Goal: Task Accomplishment & Management: Manage account settings

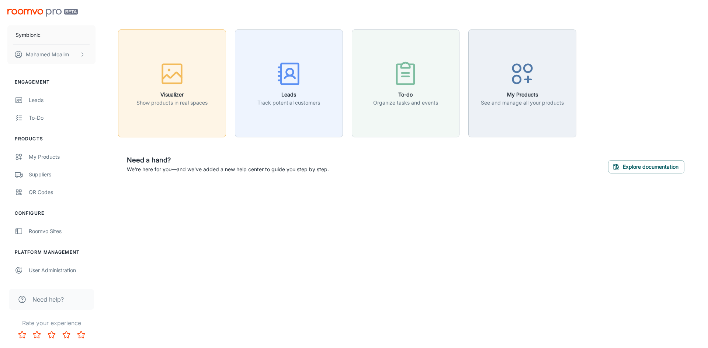
click at [187, 120] on button "Visualizer Show products in real spaces" at bounding box center [172, 83] width 108 height 108
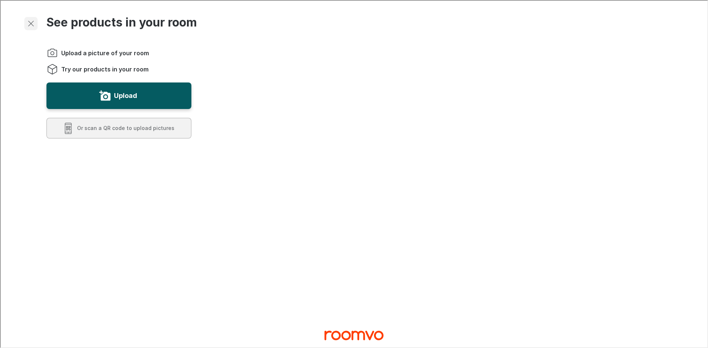
click at [29, 24] on line "Exit visualizer" at bounding box center [30, 22] width 5 height 5
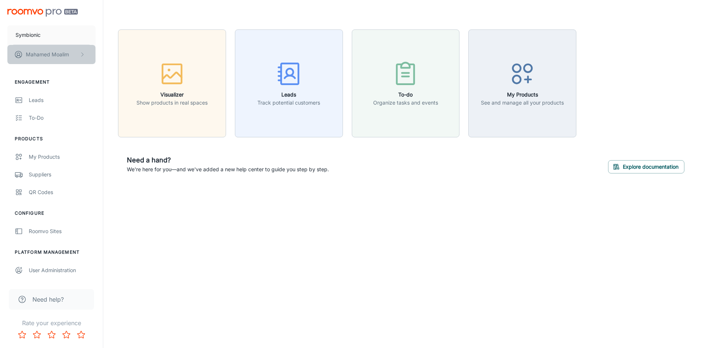
click at [40, 54] on p "[PERSON_NAME]" at bounding box center [47, 55] width 43 height 8
click at [52, 34] on div at bounding box center [354, 174] width 708 height 348
click at [39, 34] on p "Symbionic" at bounding box center [27, 35] width 25 height 8
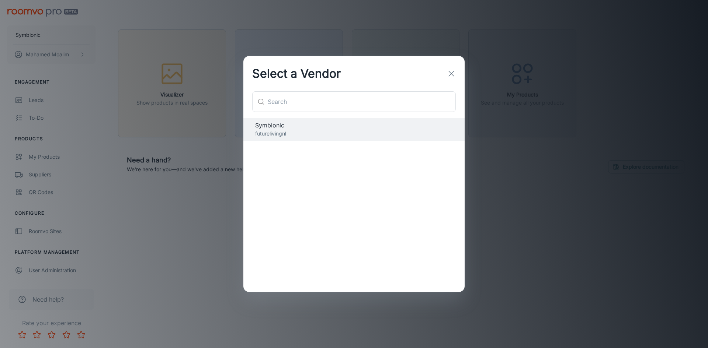
click at [21, 51] on div "Select a Vendor ​ ​ Symbionic futurelivingnl" at bounding box center [354, 174] width 708 height 348
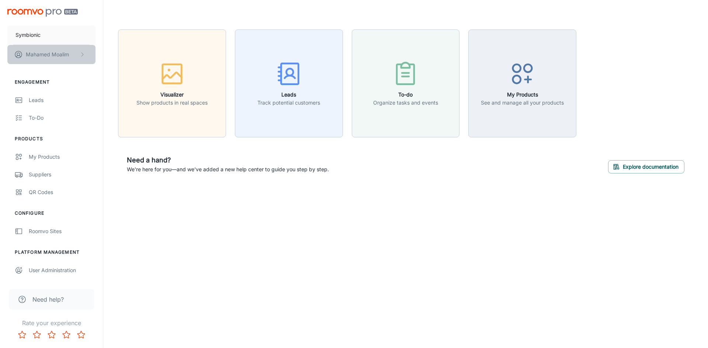
click at [47, 55] on p "[PERSON_NAME]" at bounding box center [47, 55] width 43 height 8
click at [122, 53] on li "User Profile" at bounding box center [115, 54] width 39 height 13
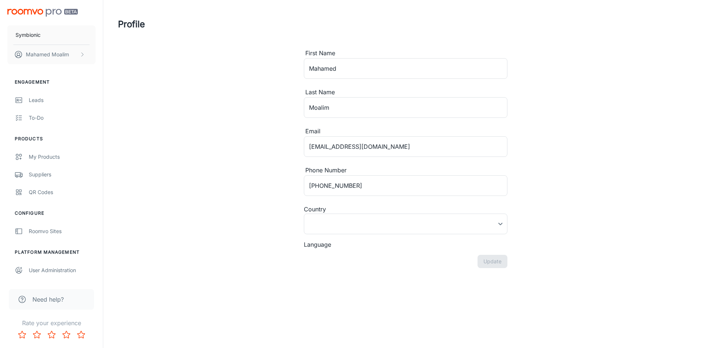
type input "[GEOGRAPHIC_DATA]"
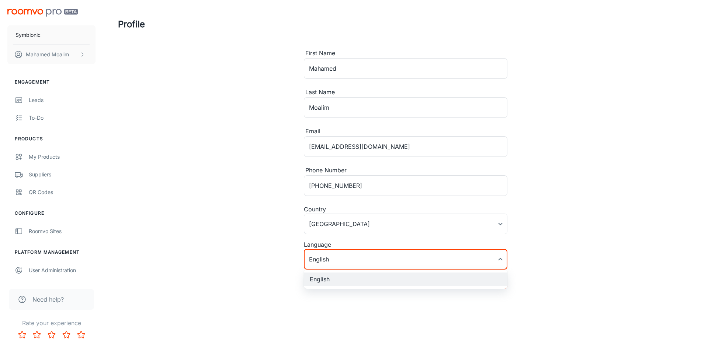
click at [397, 256] on body "Symbionic [PERSON_NAME] Engagement Leads To-do Products My Products Suppliers Q…" at bounding box center [354, 174] width 708 height 348
click at [390, 262] on div at bounding box center [354, 174] width 708 height 348
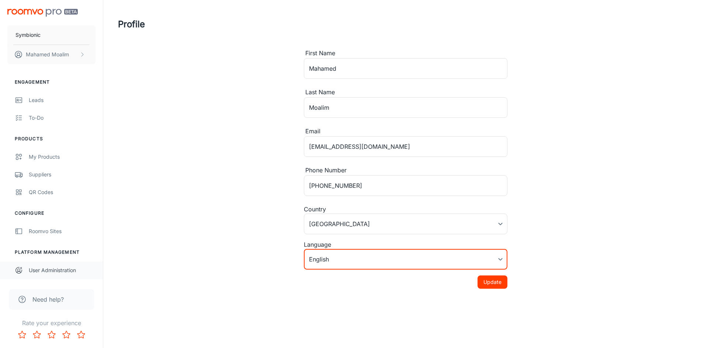
click at [42, 269] on div "User Administration" at bounding box center [62, 271] width 67 height 8
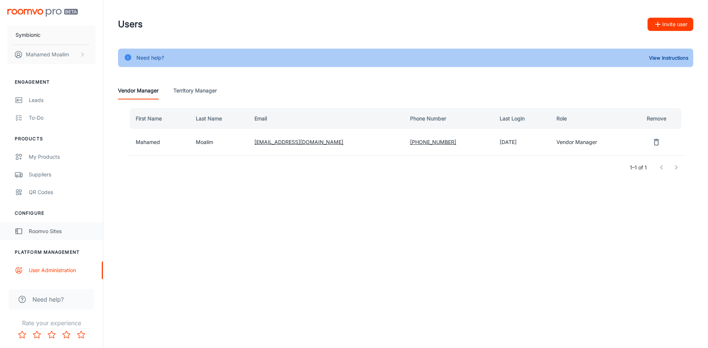
click at [38, 232] on div "Roomvo Sites" at bounding box center [62, 232] width 67 height 8
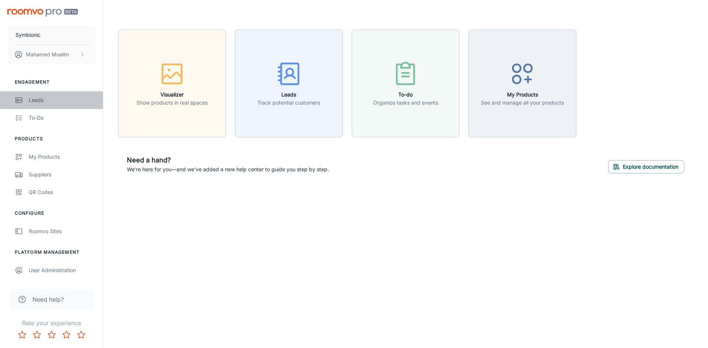
click at [57, 100] on div "Leads" at bounding box center [62, 100] width 67 height 8
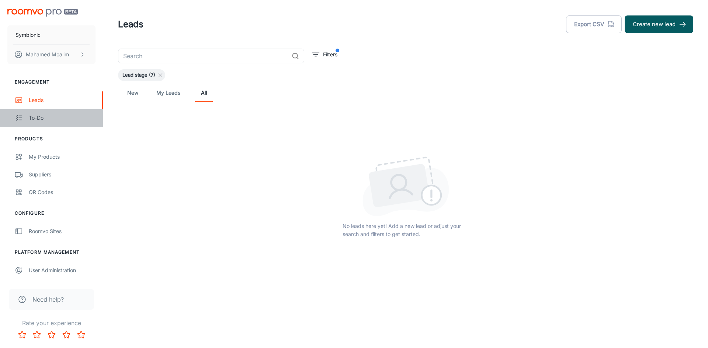
click at [42, 119] on div "To-do" at bounding box center [62, 118] width 67 height 8
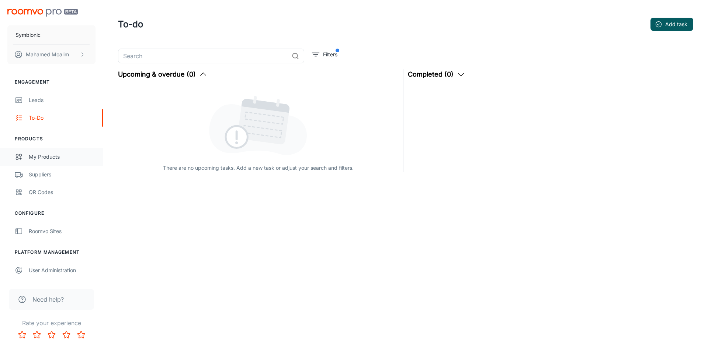
click at [33, 158] on div "My Products" at bounding box center [62, 157] width 67 height 8
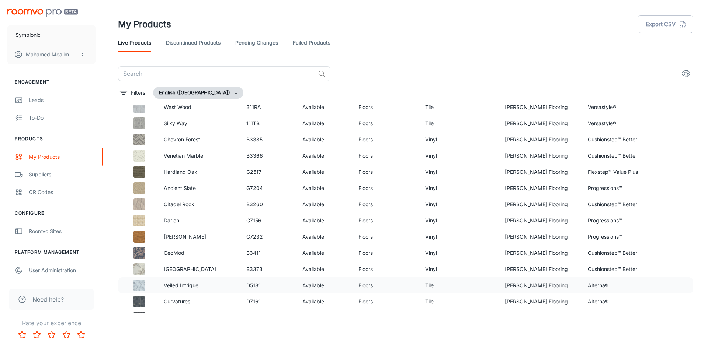
scroll to position [851, 0]
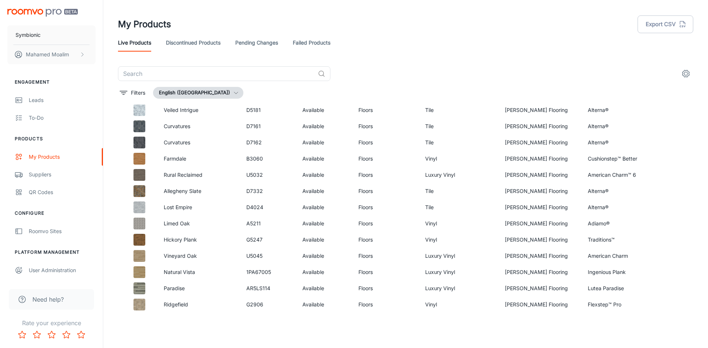
click at [690, 71] on icon "settings" at bounding box center [685, 73] width 9 height 9
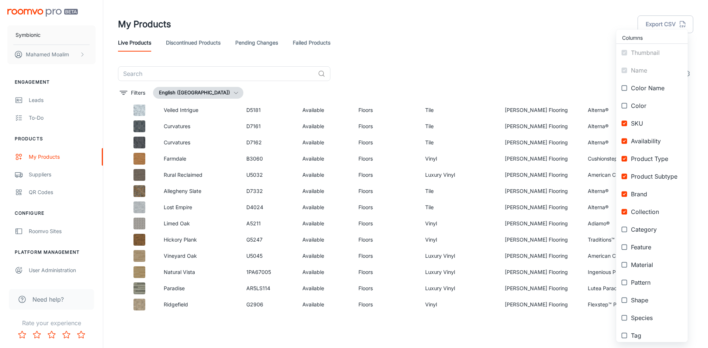
click at [478, 55] on div at bounding box center [354, 174] width 708 height 348
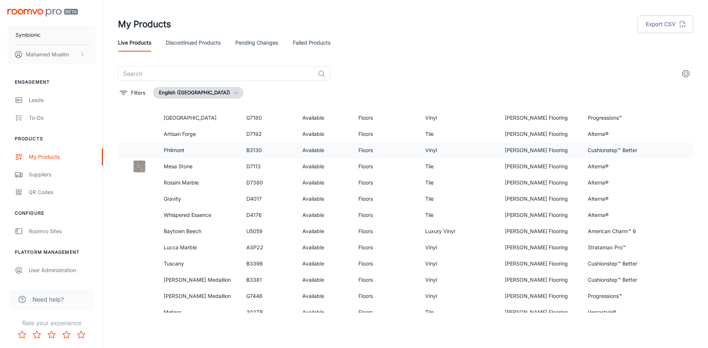
scroll to position [1370, 0]
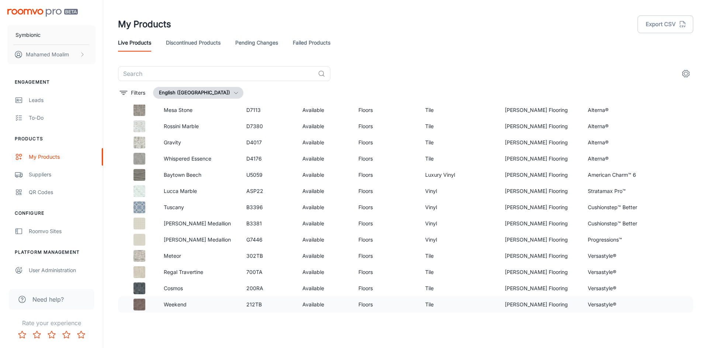
click at [182, 304] on p "Weekend" at bounding box center [199, 305] width 71 height 8
click at [53, 231] on div "Roomvo Sites" at bounding box center [62, 232] width 67 height 8
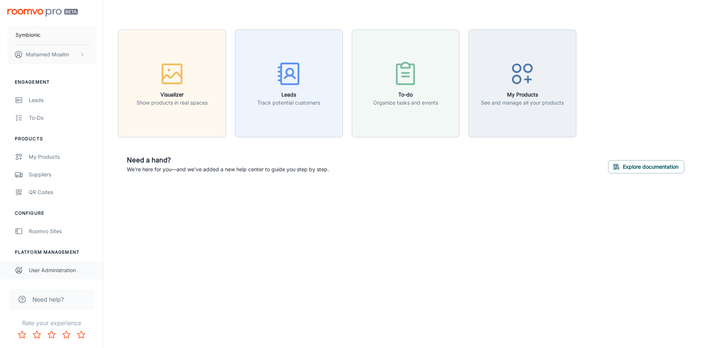
click at [49, 269] on div "User Administration" at bounding box center [62, 271] width 67 height 8
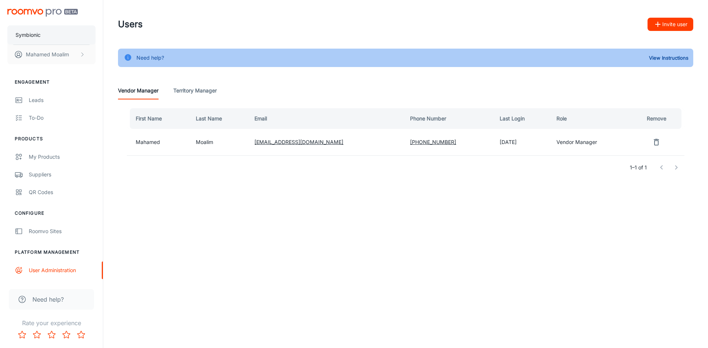
click at [52, 34] on button "Symbionic" at bounding box center [51, 34] width 88 height 19
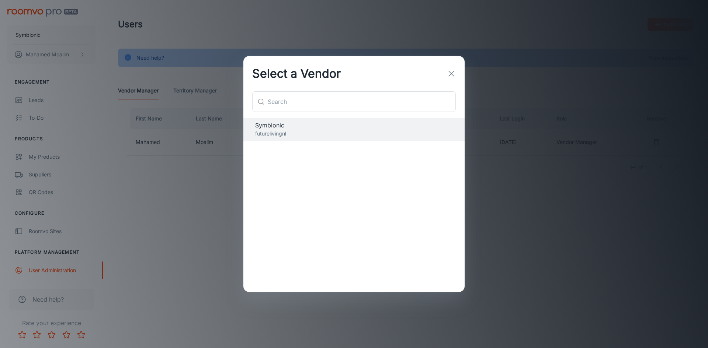
click at [453, 73] on icon "button" at bounding box center [451, 73] width 9 height 9
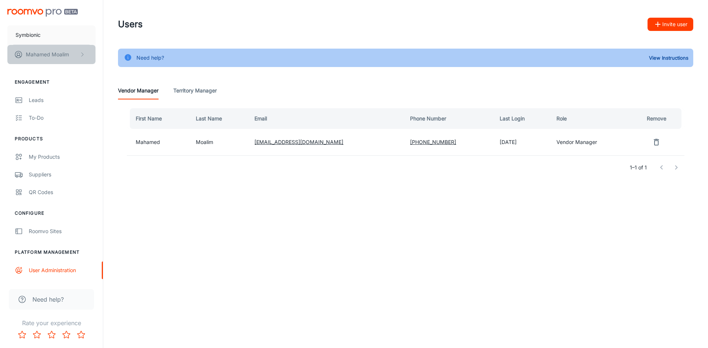
click at [30, 56] on p "[PERSON_NAME]" at bounding box center [47, 55] width 43 height 8
click at [63, 111] on div at bounding box center [354, 174] width 708 height 348
click at [42, 158] on div "My Products" at bounding box center [62, 157] width 67 height 8
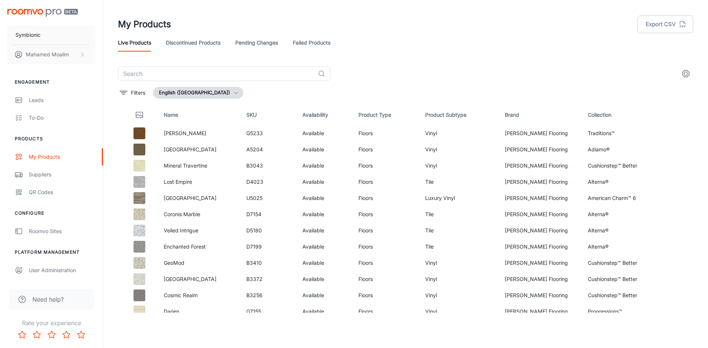
click at [233, 95] on icon "button" at bounding box center [236, 93] width 6 height 6
click at [215, 92] on div at bounding box center [354, 174] width 708 height 348
click at [208, 42] on link "Discontinued Products" at bounding box center [193, 43] width 55 height 18
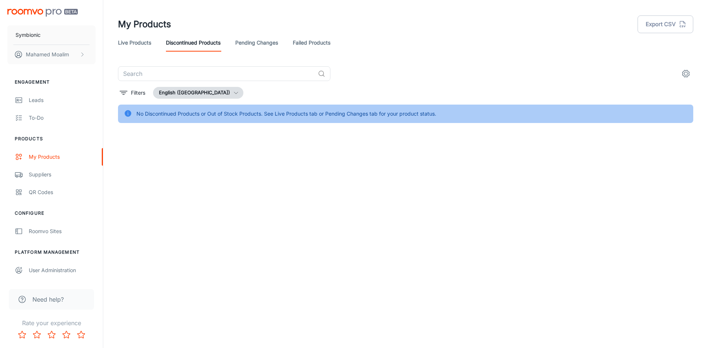
click at [246, 45] on link "Pending Changes" at bounding box center [256, 43] width 43 height 18
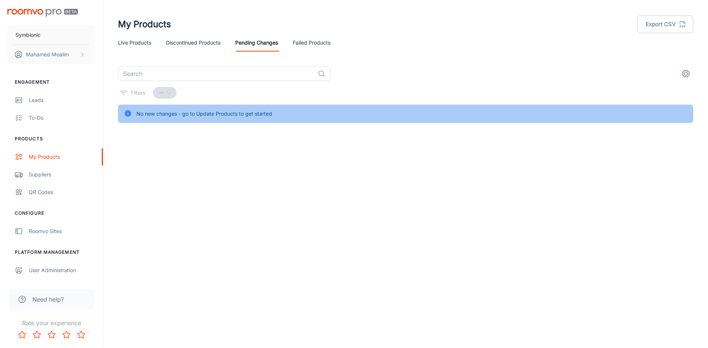
click at [317, 42] on link "Failed Products" at bounding box center [312, 43] width 38 height 18
click at [132, 45] on link "Live Products" at bounding box center [134, 43] width 33 height 18
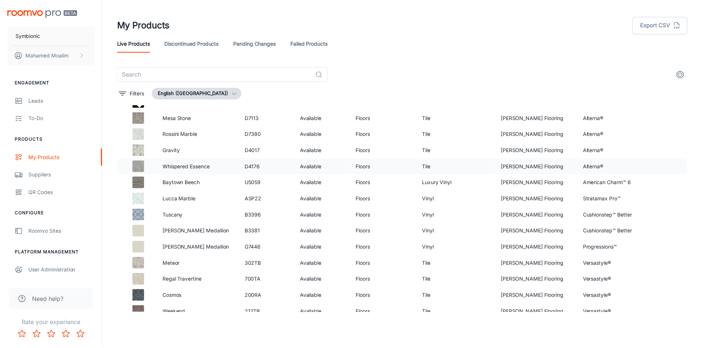
scroll to position [1370, 0]
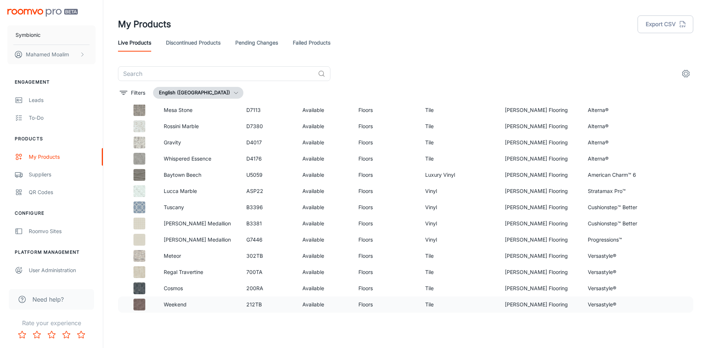
click at [200, 306] on p "Weekend" at bounding box center [199, 305] width 71 height 8
click at [131, 305] on div at bounding box center [139, 305] width 25 height 12
click at [48, 177] on div "Suppliers" at bounding box center [62, 175] width 67 height 8
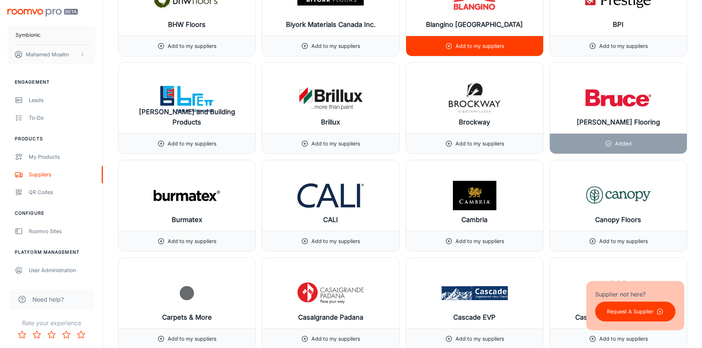
scroll to position [1512, 0]
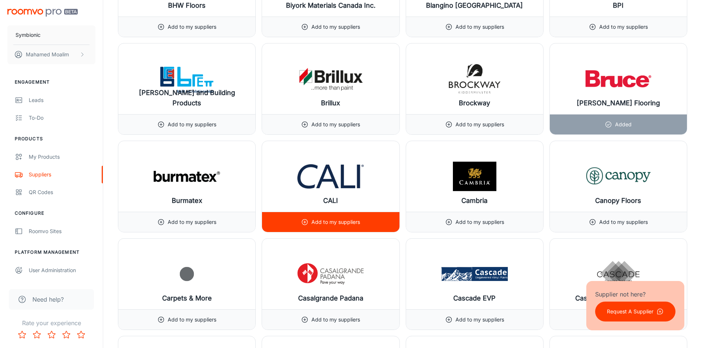
click at [321, 177] on img at bounding box center [331, 176] width 66 height 29
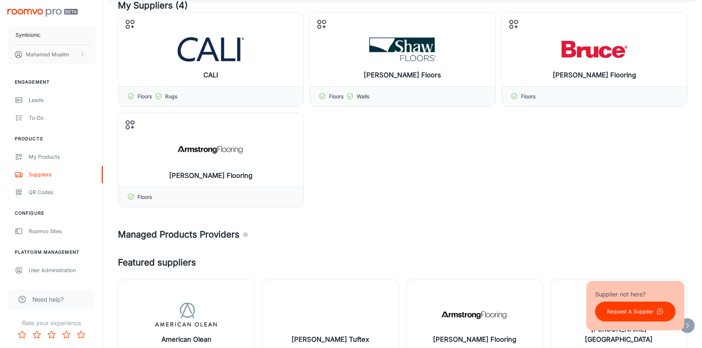
scroll to position [0, 0]
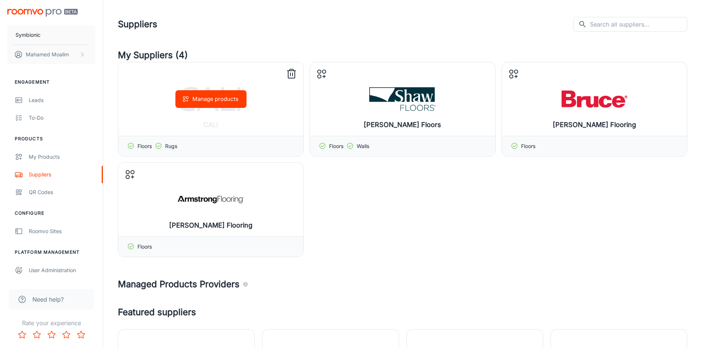
click at [290, 73] on icon at bounding box center [292, 74] width 12 height 12
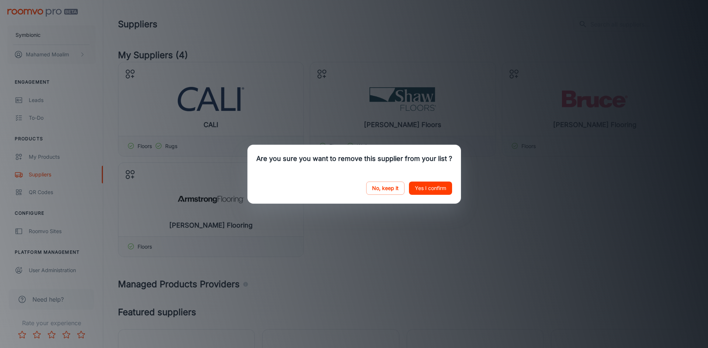
click at [416, 186] on button "Yes I confirm" at bounding box center [430, 188] width 43 height 13
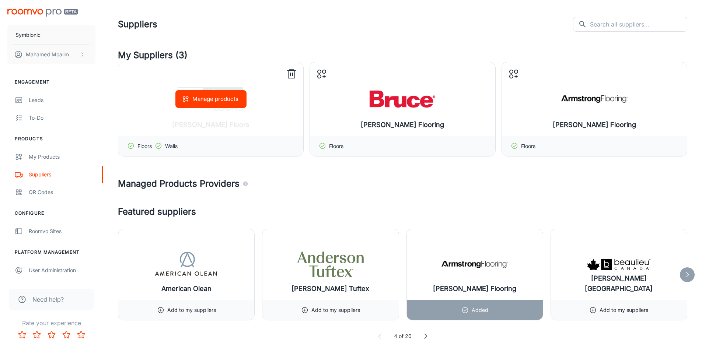
click at [290, 76] on icon at bounding box center [292, 74] width 12 height 12
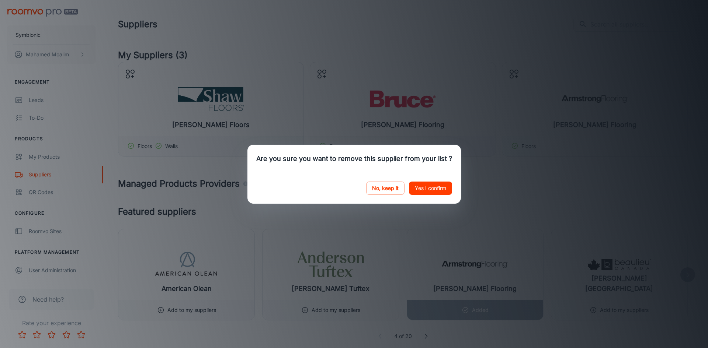
click at [438, 187] on button "Yes I confirm" at bounding box center [430, 188] width 43 height 13
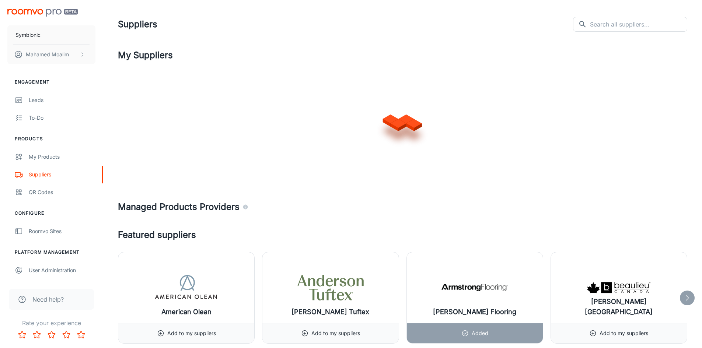
click at [294, 73] on div at bounding box center [403, 121] width 570 height 118
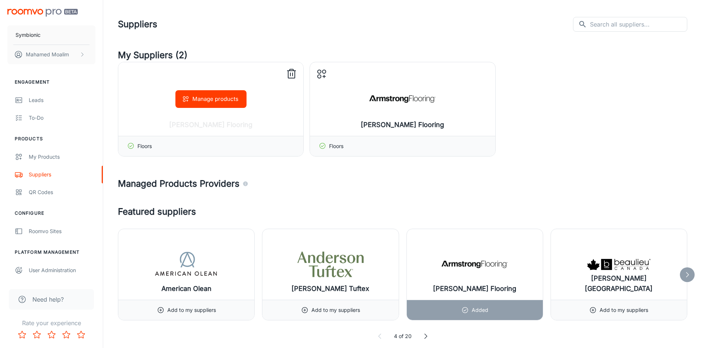
click at [289, 72] on icon at bounding box center [292, 74] width 12 height 12
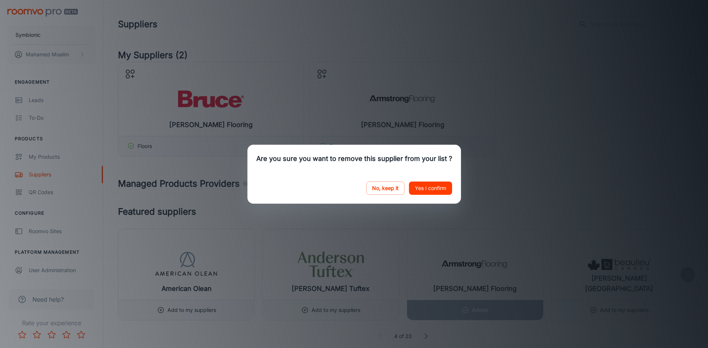
click at [419, 184] on button "Yes I confirm" at bounding box center [430, 188] width 43 height 13
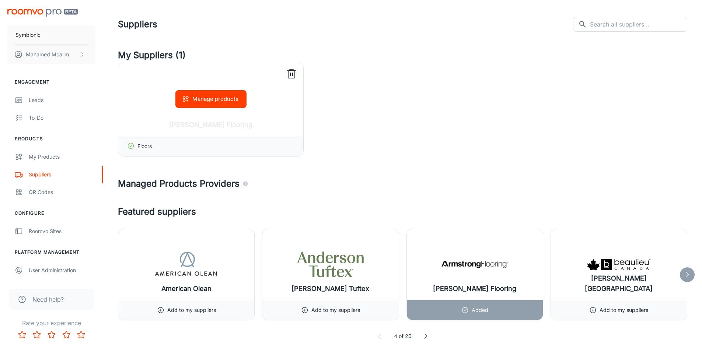
click at [293, 74] on line at bounding box center [293, 74] width 0 height 3
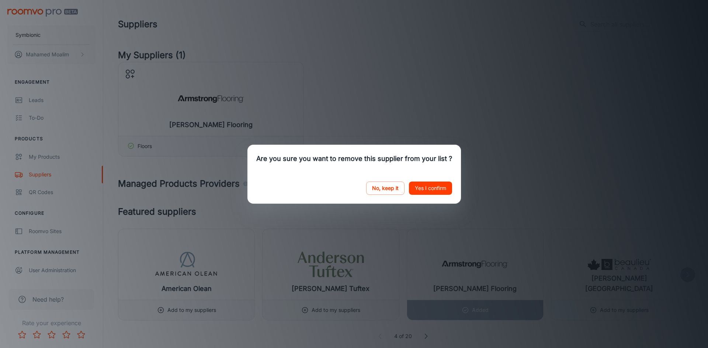
click at [442, 184] on button "Yes I confirm" at bounding box center [430, 188] width 43 height 13
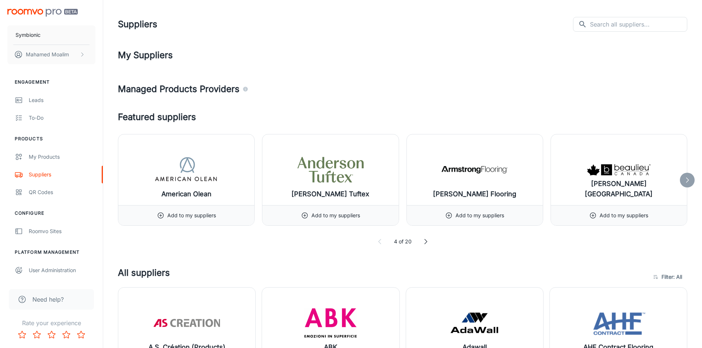
click at [691, 181] on icon at bounding box center [687, 180] width 7 height 7
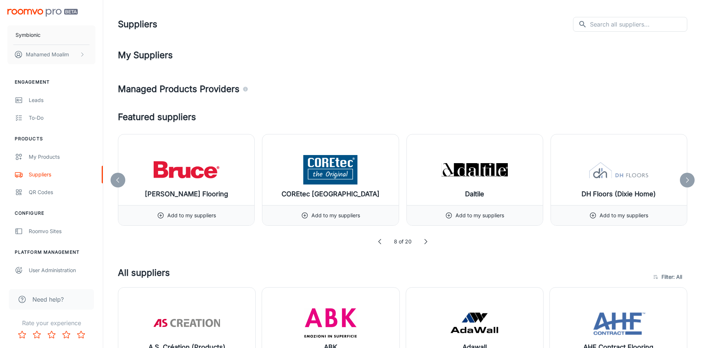
click at [691, 181] on icon at bounding box center [687, 180] width 7 height 7
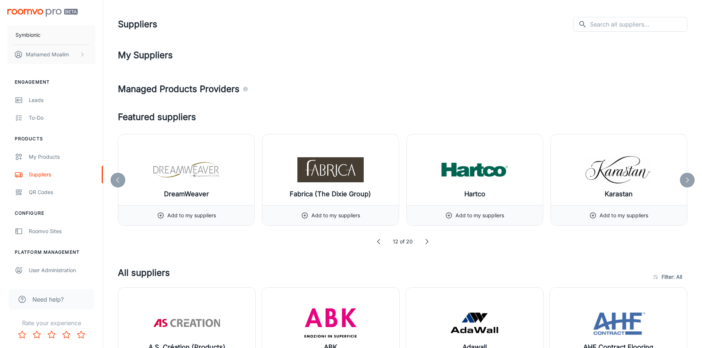
click at [691, 181] on icon at bounding box center [687, 180] width 7 height 7
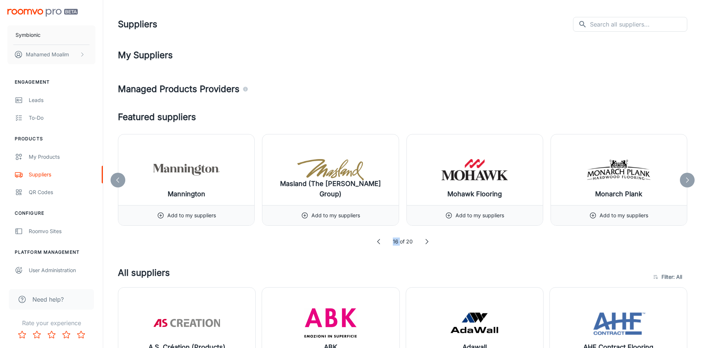
click at [691, 181] on icon at bounding box center [687, 180] width 7 height 7
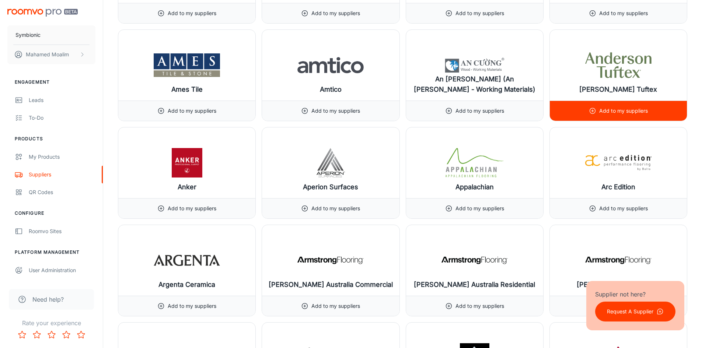
scroll to position [479, 0]
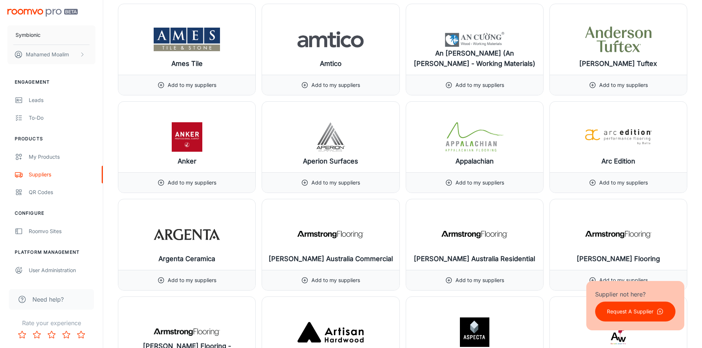
click at [626, 315] on p "Request A Supplier" at bounding box center [630, 312] width 46 height 8
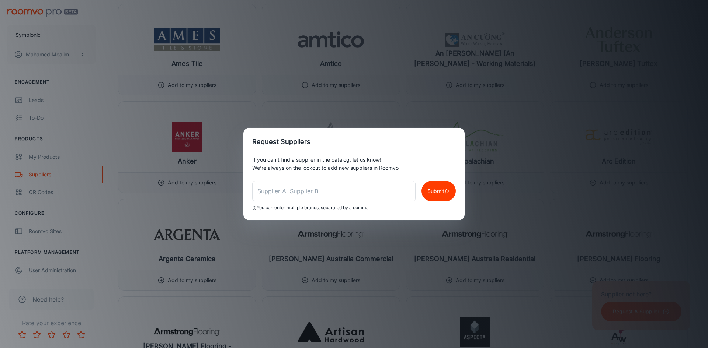
click at [110, 140] on div "Request Suppliers If you can’t find a supplier in the catalog, let us know! We’…" at bounding box center [354, 174] width 708 height 348
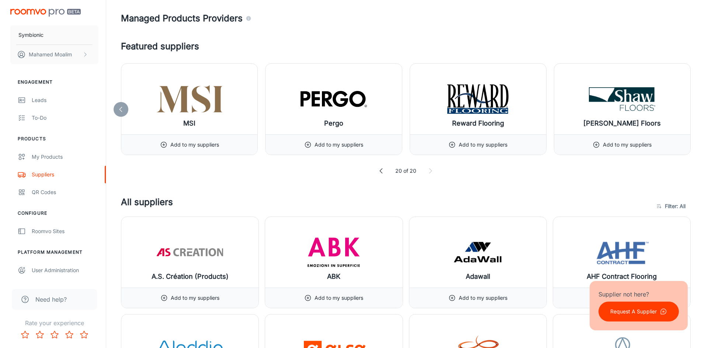
scroll to position [0, 0]
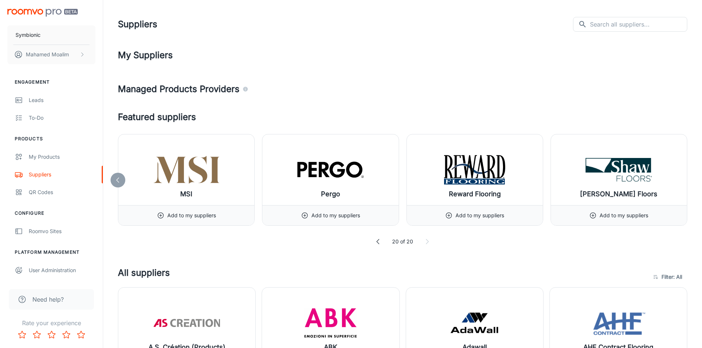
click at [376, 240] on icon at bounding box center [378, 241] width 7 height 7
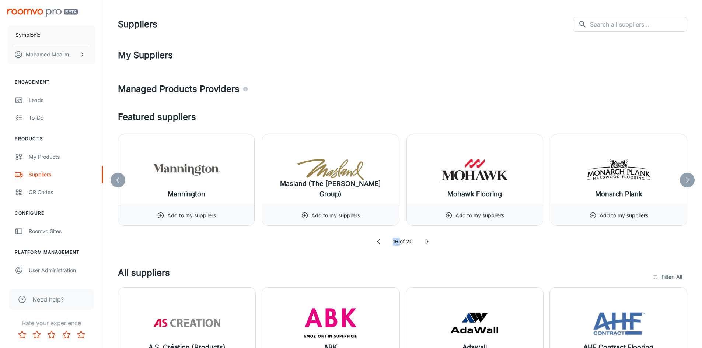
click at [376, 240] on icon at bounding box center [378, 241] width 7 height 7
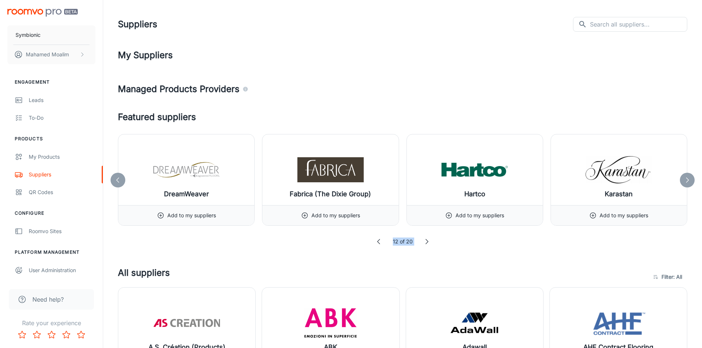
click at [376, 240] on icon at bounding box center [378, 241] width 7 height 7
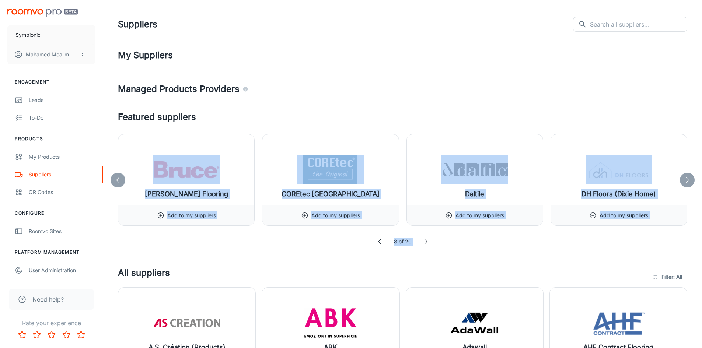
click at [376, 240] on icon at bounding box center [379, 241] width 7 height 7
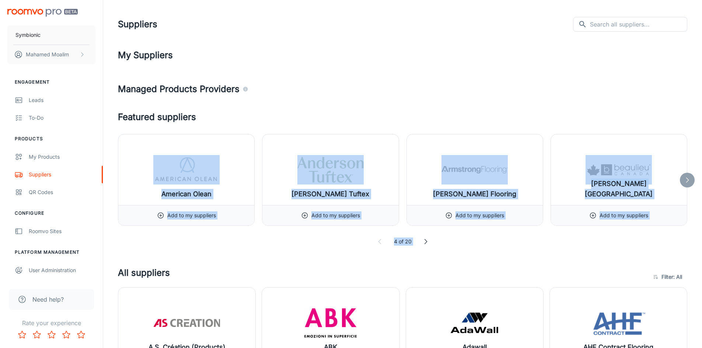
click at [376, 240] on icon at bounding box center [379, 241] width 7 height 7
click at [426, 242] on icon at bounding box center [425, 241] width 7 height 7
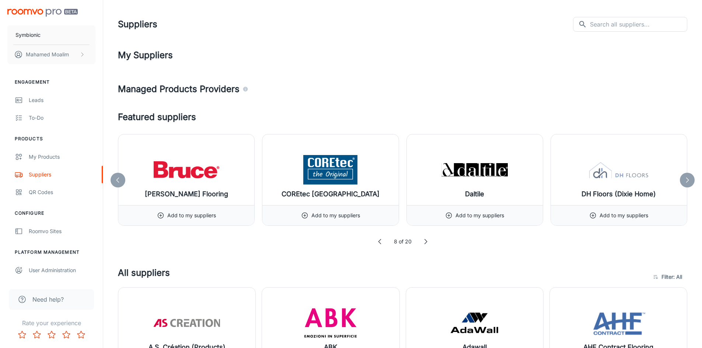
click at [688, 178] on icon at bounding box center [687, 180] width 7 height 7
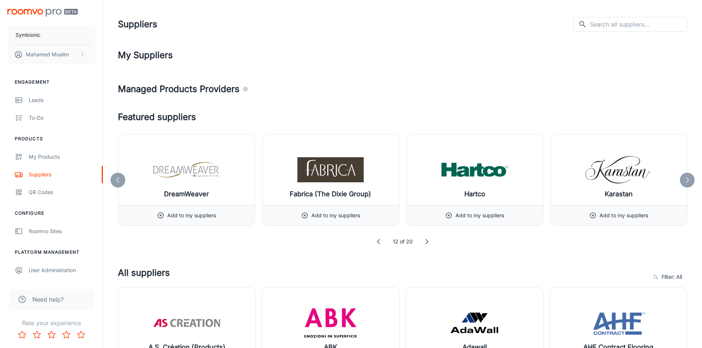
click at [119, 179] on icon at bounding box center [117, 180] width 7 height 7
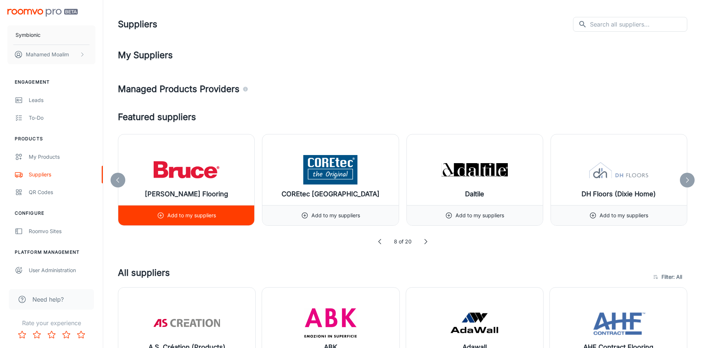
click at [187, 217] on p "Add to my suppliers" at bounding box center [191, 216] width 49 height 8
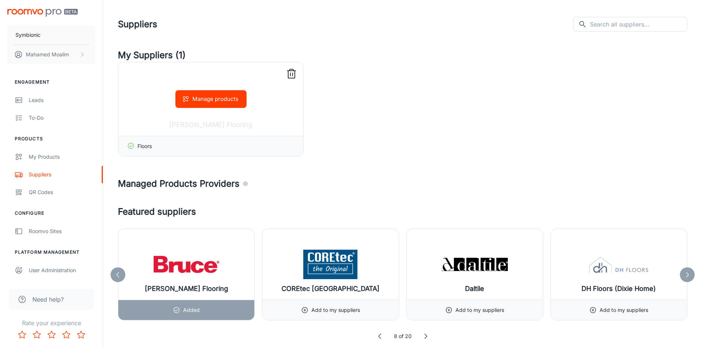
click at [231, 98] on button "Manage products" at bounding box center [211, 99] width 71 height 18
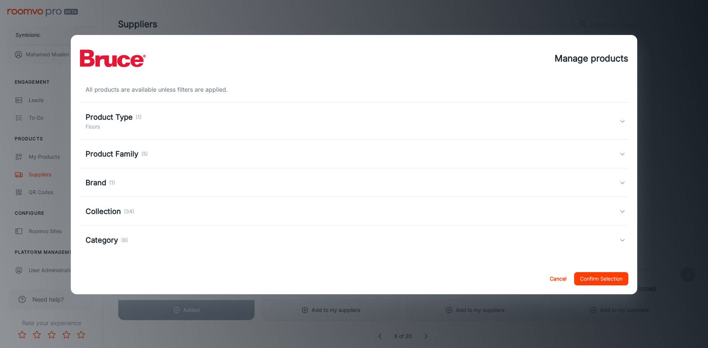
click at [208, 241] on div "Category (8)" at bounding box center [353, 240] width 534 height 11
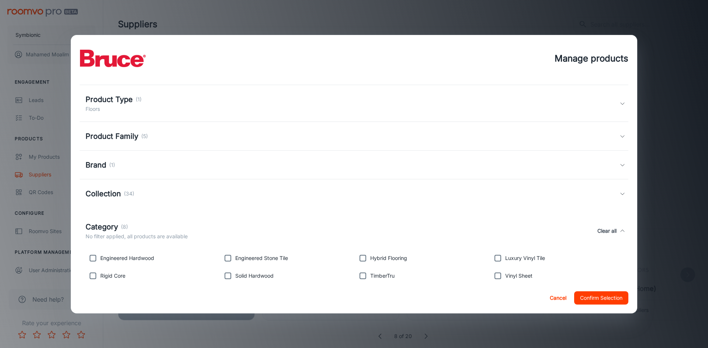
scroll to position [33, 0]
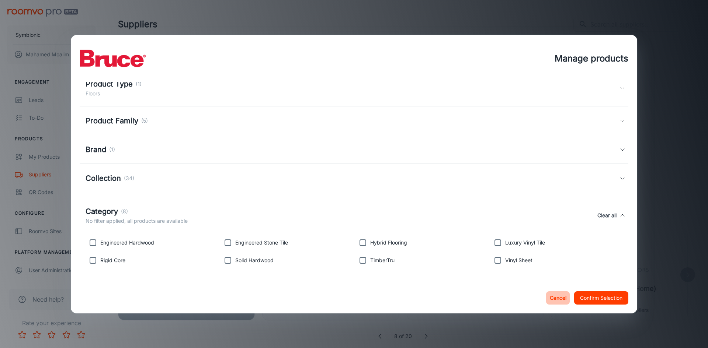
drag, startPoint x: 552, startPoint y: 299, endPoint x: 346, endPoint y: 243, distance: 213.2
click at [552, 298] on button "Cancel" at bounding box center [558, 298] width 24 height 13
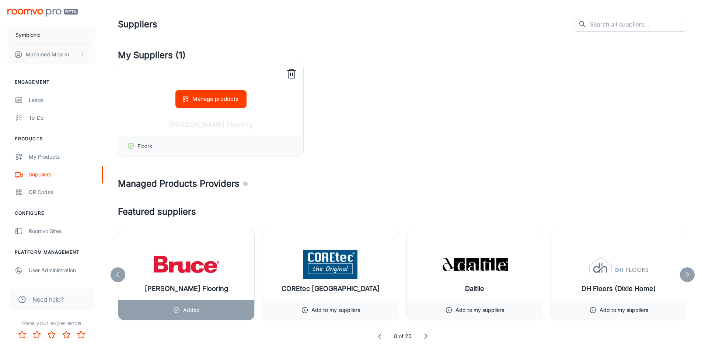
click at [287, 72] on icon at bounding box center [292, 74] width 12 height 12
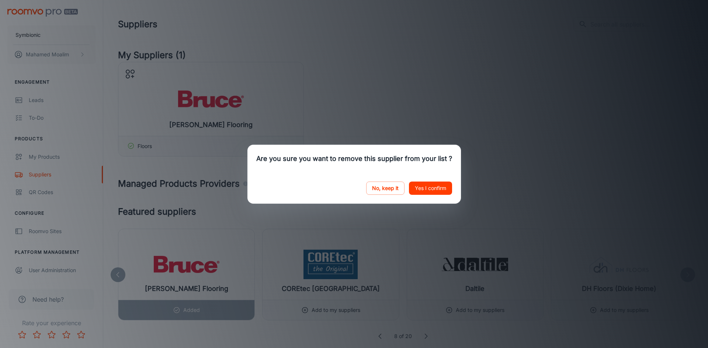
click at [432, 184] on button "Yes I confirm" at bounding box center [430, 188] width 43 height 13
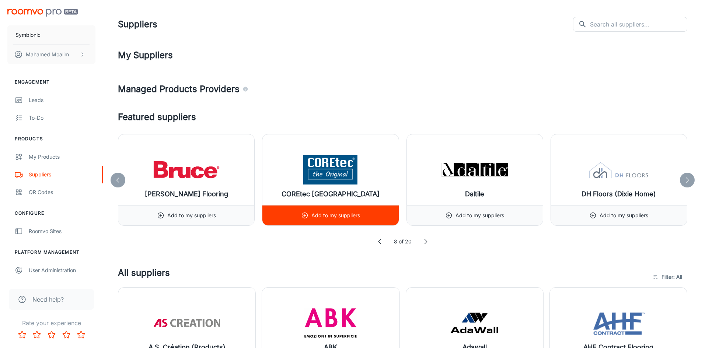
click at [334, 212] on p "Add to my suppliers" at bounding box center [336, 216] width 49 height 8
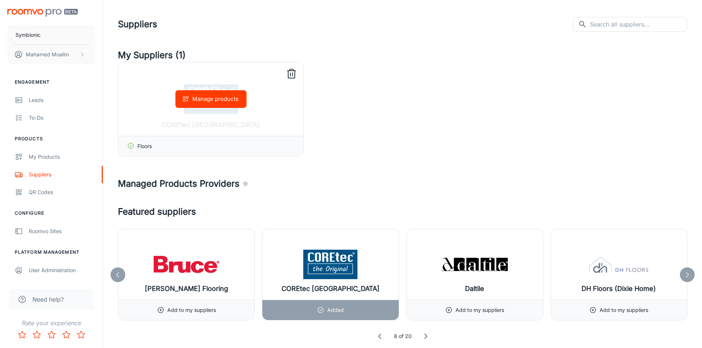
click at [213, 101] on button "Manage products" at bounding box center [211, 99] width 71 height 18
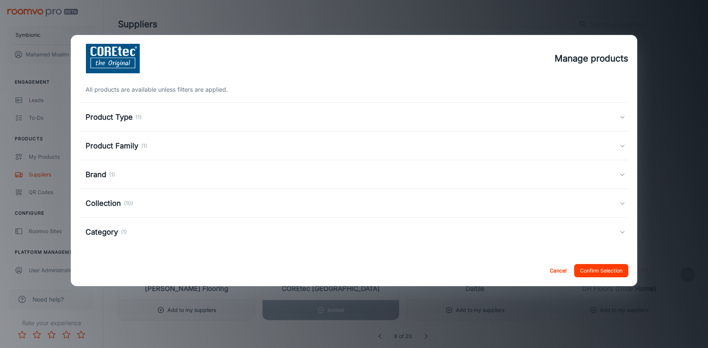
click at [211, 237] on div "Category (1)" at bounding box center [353, 232] width 534 height 11
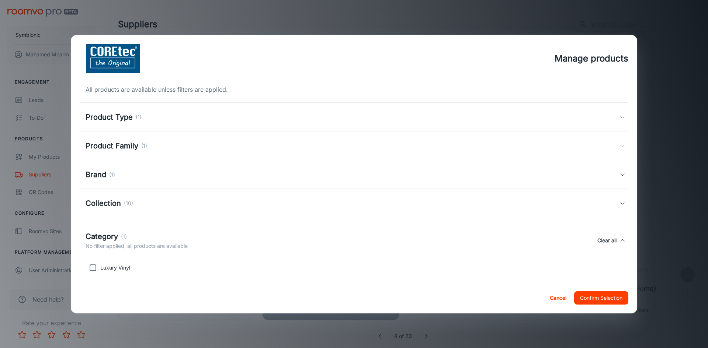
click at [546, 292] on button "Cancel" at bounding box center [558, 298] width 24 height 13
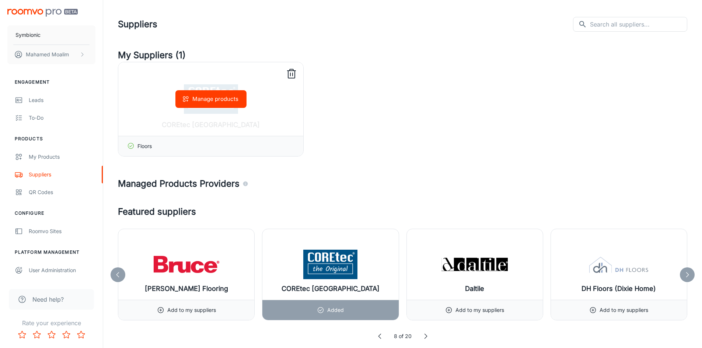
click at [291, 73] on icon at bounding box center [292, 74] width 12 height 12
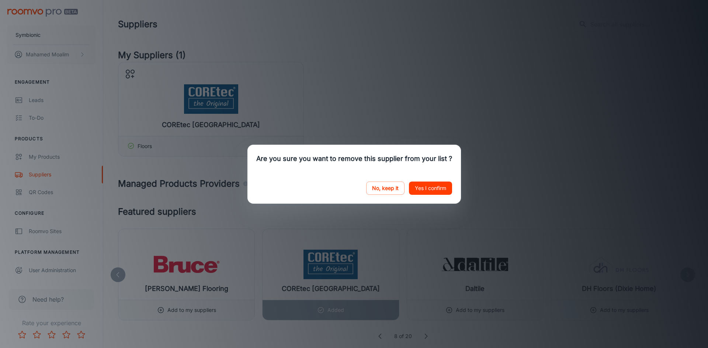
click at [436, 185] on button "Yes I confirm" at bounding box center [430, 188] width 43 height 13
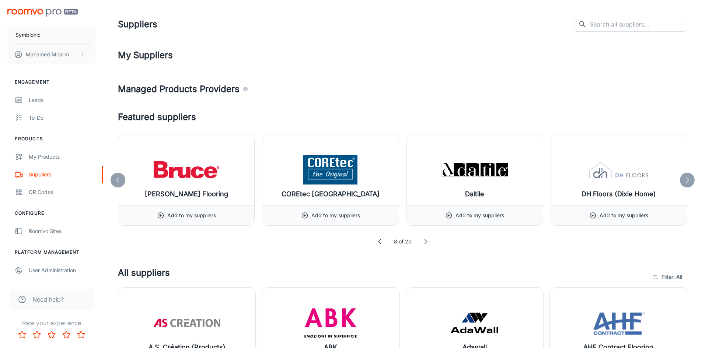
click at [688, 183] on icon at bounding box center [687, 180] width 7 height 7
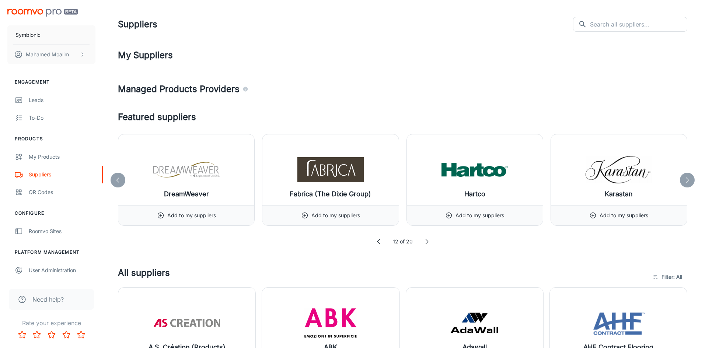
click at [688, 183] on icon at bounding box center [687, 180] width 7 height 7
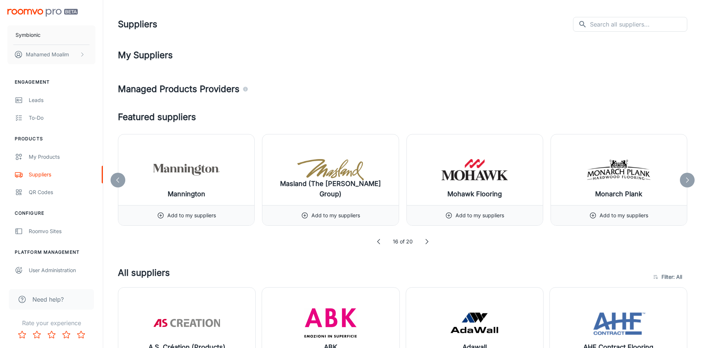
click at [684, 181] on div at bounding box center [687, 180] width 15 height 15
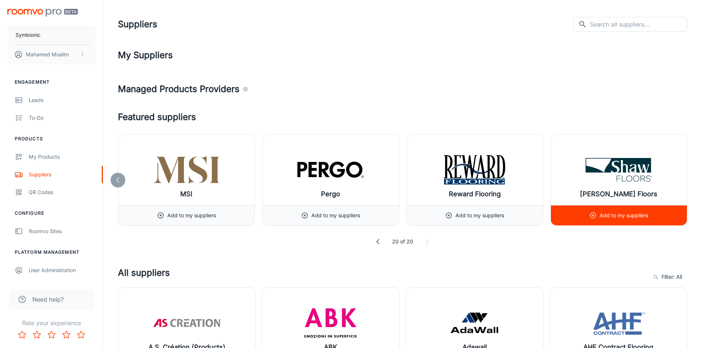
click at [670, 215] on div "Add to my suppliers" at bounding box center [619, 215] width 136 height 20
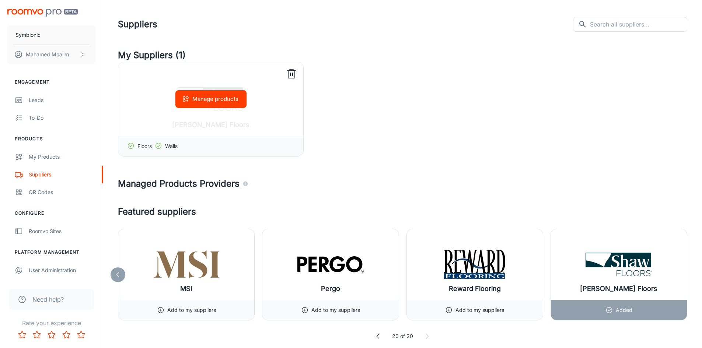
click at [222, 101] on button "Manage products" at bounding box center [211, 99] width 71 height 18
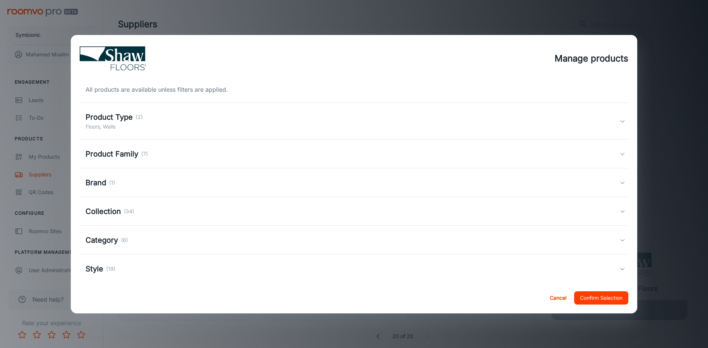
click at [144, 269] on div "Style (19)" at bounding box center [353, 269] width 534 height 11
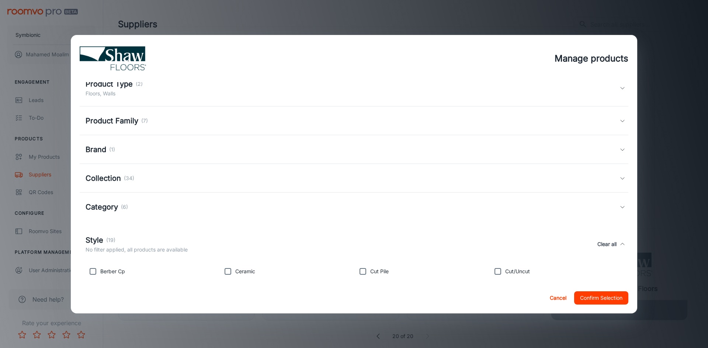
scroll to position [74, 0]
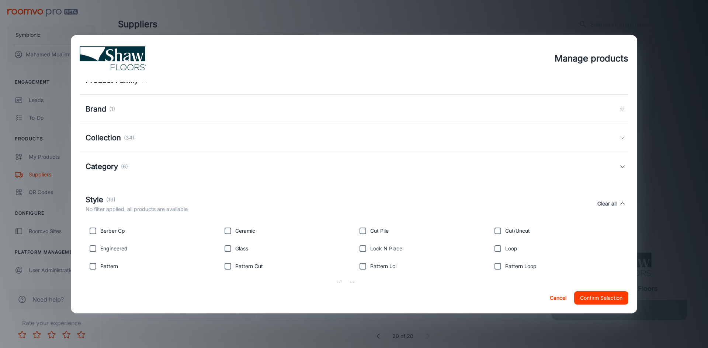
click at [171, 141] on div "Collection (34)" at bounding box center [353, 137] width 534 height 11
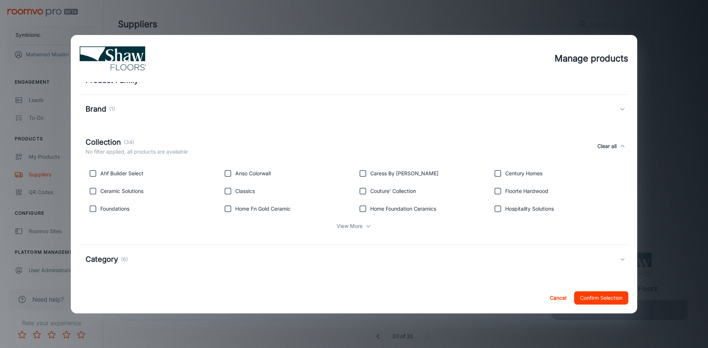
click at [173, 142] on div "Collection (34)" at bounding box center [137, 142] width 102 height 11
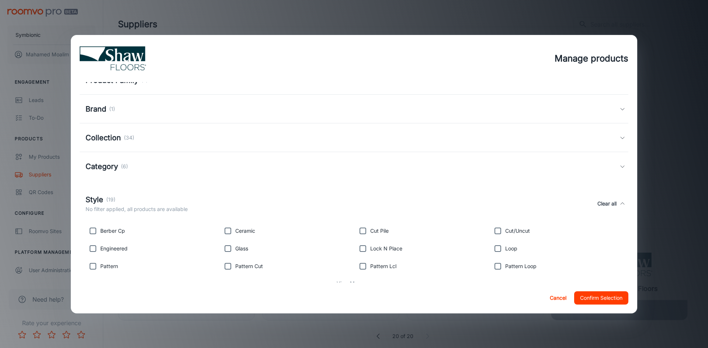
click at [166, 163] on div "Category (6)" at bounding box center [353, 166] width 534 height 11
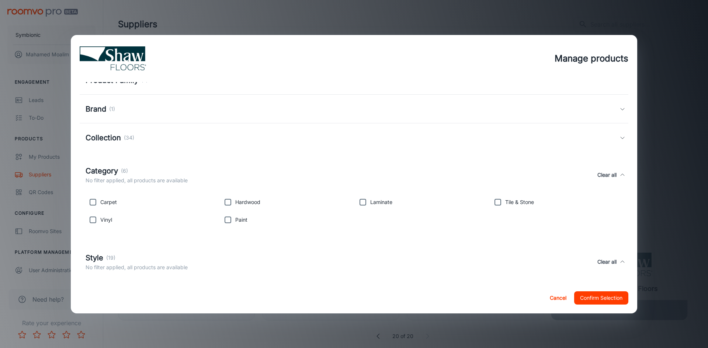
click at [370, 205] on p "Laminate" at bounding box center [381, 202] width 22 height 8
click at [364, 202] on input "checkbox" at bounding box center [362, 202] width 15 height 15
checkbox input "true"
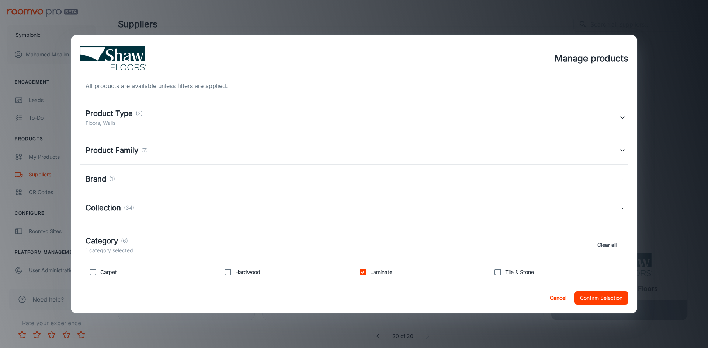
scroll to position [0, 0]
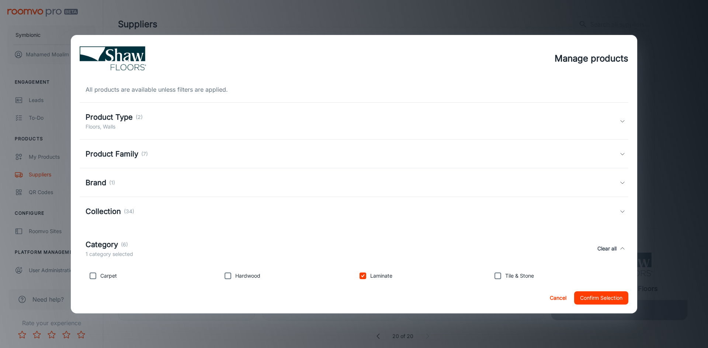
click at [352, 129] on div "Product Type (2) Floors, Walls" at bounding box center [353, 121] width 534 height 19
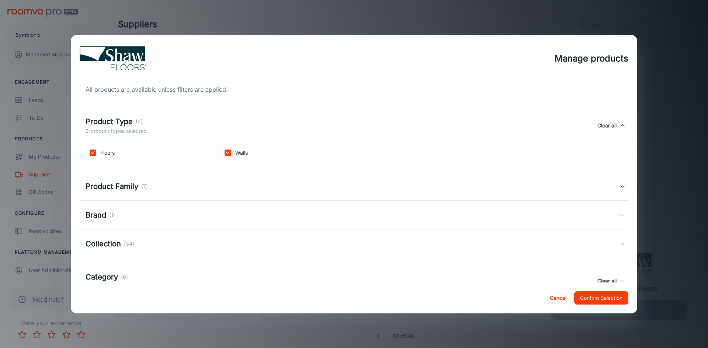
click at [228, 152] on input "checkbox" at bounding box center [228, 153] width 15 height 15
click at [225, 153] on input "checkbox" at bounding box center [228, 153] width 15 height 15
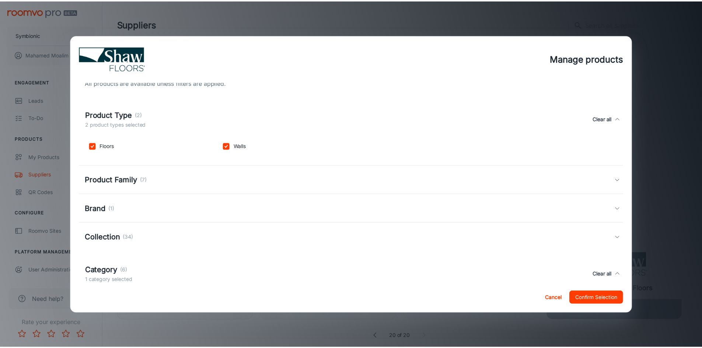
scroll to position [3, 0]
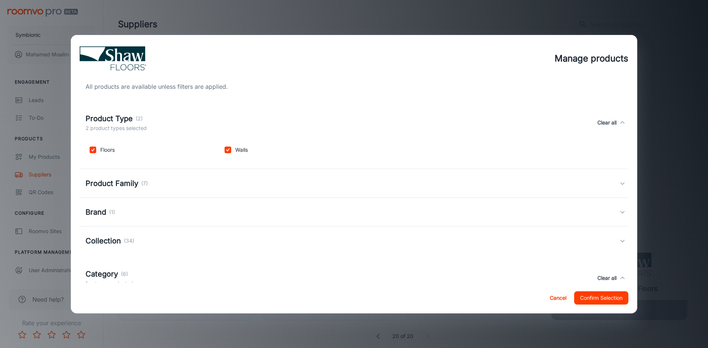
click at [228, 150] on input "checkbox" at bounding box center [228, 150] width 15 height 15
checkbox input "false"
click at [597, 291] on div "Cancel Confirm Selection" at bounding box center [354, 298] width 566 height 31
click at [594, 298] on button "Confirm Selection" at bounding box center [601, 298] width 54 height 13
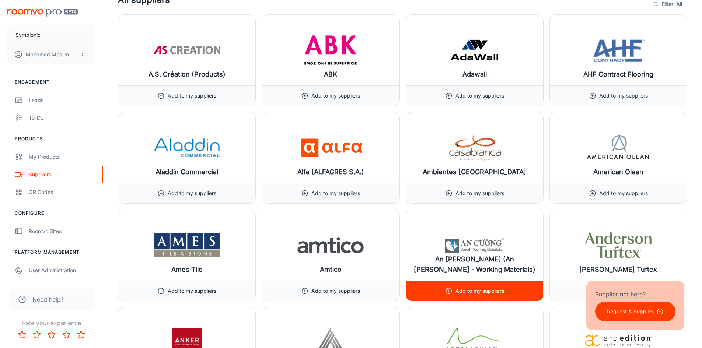
scroll to position [369, 0]
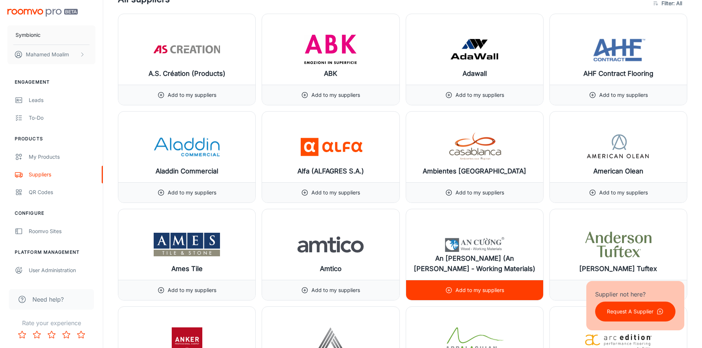
click at [472, 234] on img at bounding box center [475, 244] width 66 height 29
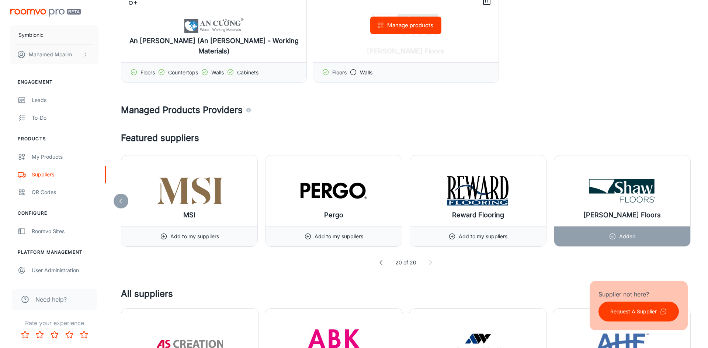
scroll to position [0, 0]
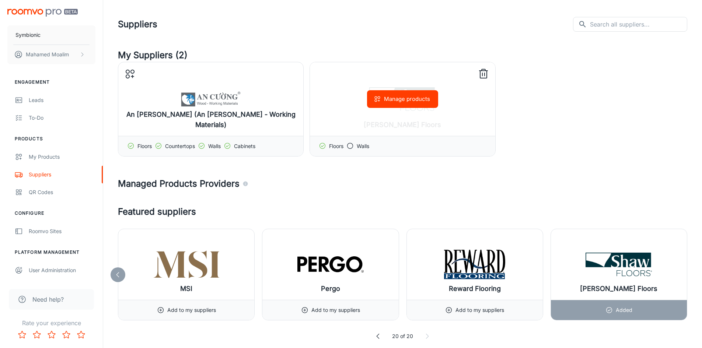
click at [398, 98] on button "Manage products" at bounding box center [402, 99] width 71 height 18
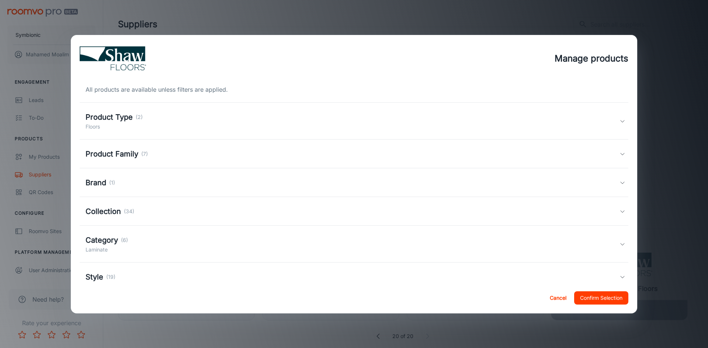
click at [139, 246] on div "Category (6) Laminate" at bounding box center [353, 244] width 534 height 19
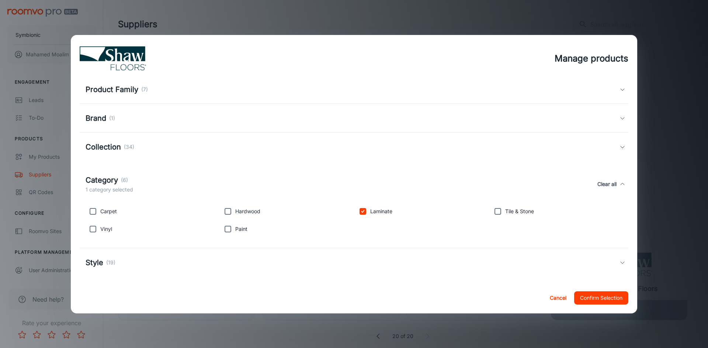
scroll to position [68, 0]
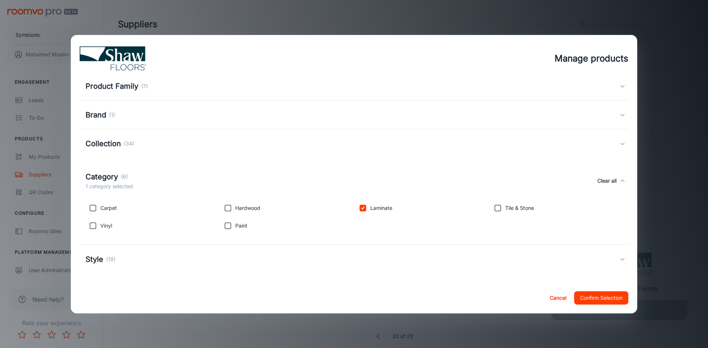
click at [632, 43] on h2 "Manage products" at bounding box center [354, 58] width 566 height 47
click at [557, 297] on button "Cancel" at bounding box center [558, 298] width 24 height 13
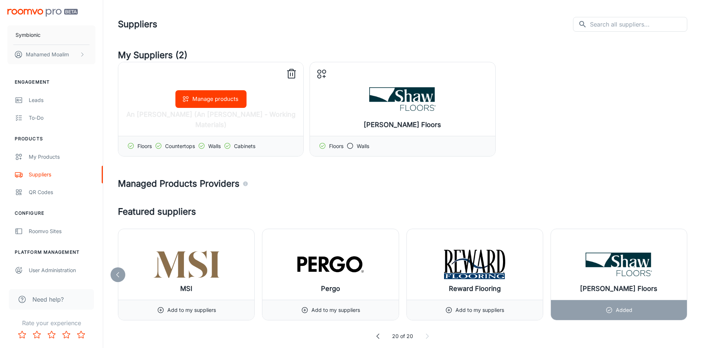
click at [222, 96] on button "Manage products" at bounding box center [211, 99] width 71 height 18
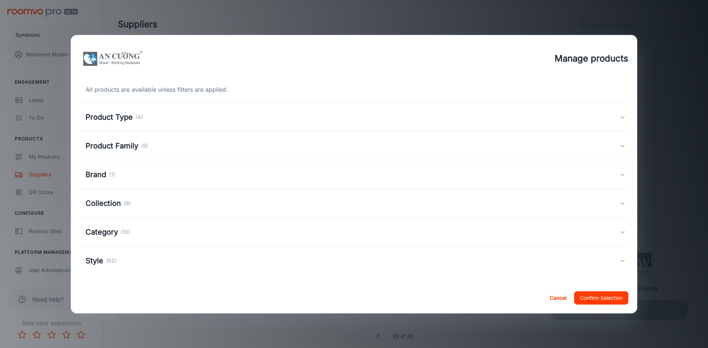
scroll to position [1, 0]
click at [113, 198] on h5 "Collection" at bounding box center [103, 202] width 35 height 11
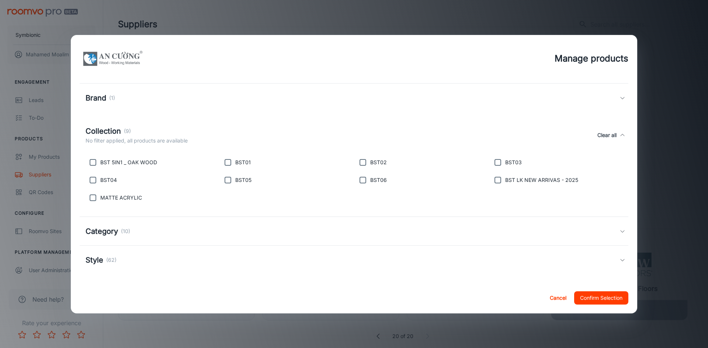
scroll to position [77, 0]
click at [117, 132] on h5 "Collection" at bounding box center [103, 130] width 35 height 11
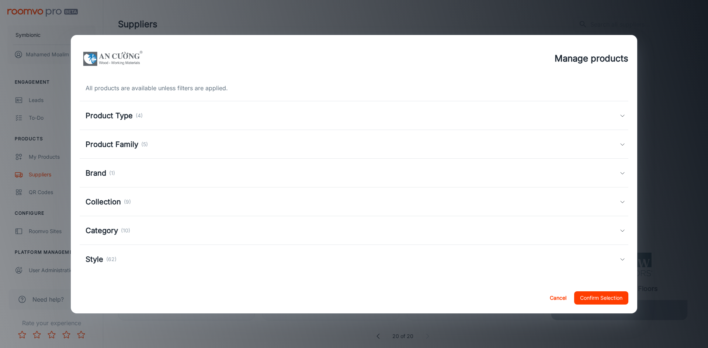
scroll to position [1, 0]
click at [207, 236] on div "Category (10)" at bounding box center [354, 230] width 549 height 29
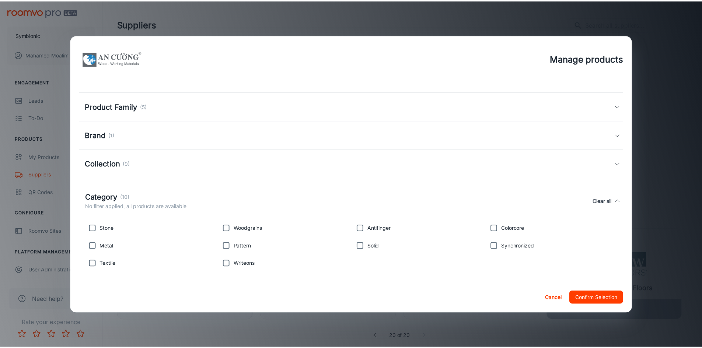
scroll to position [77, 0]
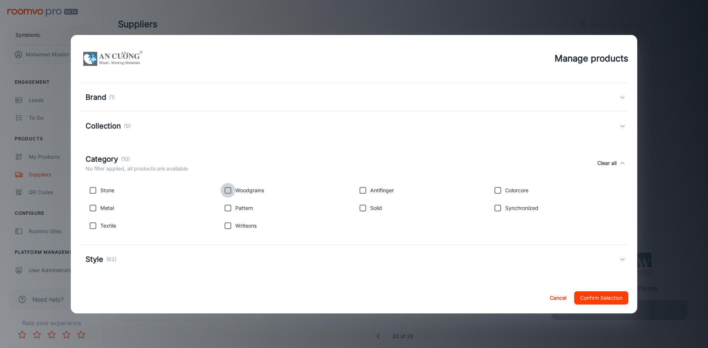
click at [227, 189] on input "checkbox" at bounding box center [228, 190] width 15 height 15
checkbox input "true"
click at [88, 192] on input "checkbox" at bounding box center [93, 190] width 15 height 15
checkbox input "true"
click at [592, 301] on button "Confirm Selection" at bounding box center [601, 298] width 54 height 13
